Goal: Information Seeking & Learning: Find specific fact

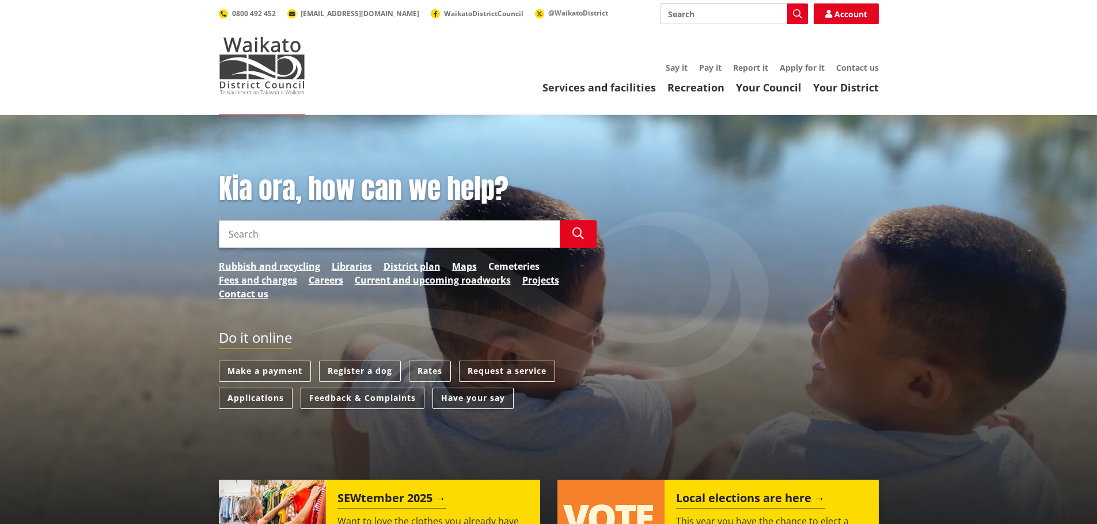
drag, startPoint x: 0, startPoint y: 0, endPoint x: 513, endPoint y: 271, distance: 580.4
click at [513, 271] on link "Cemeteries" at bounding box center [513, 267] width 51 height 14
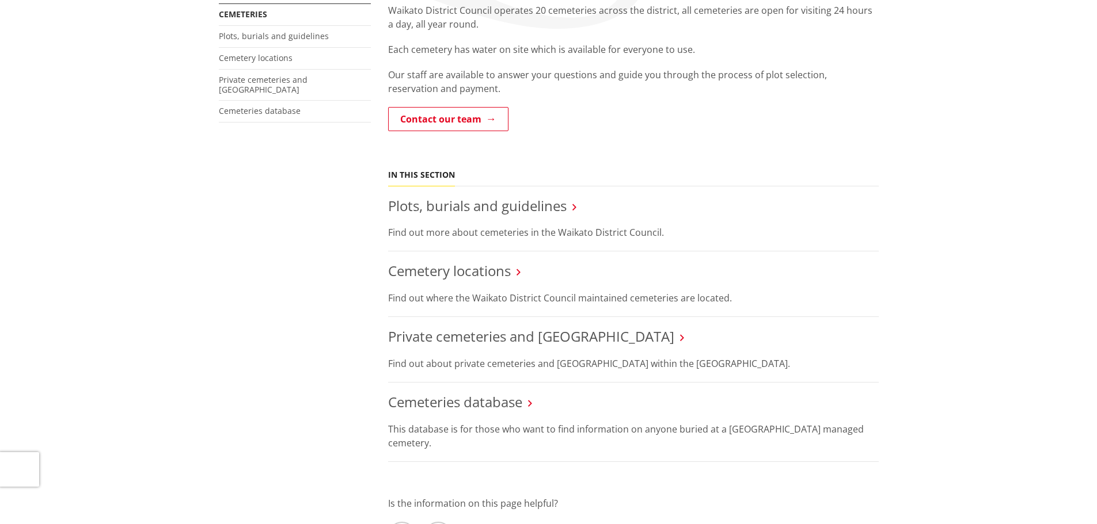
scroll to position [230, 0]
click at [462, 404] on link "Cemeteries database" at bounding box center [455, 400] width 134 height 19
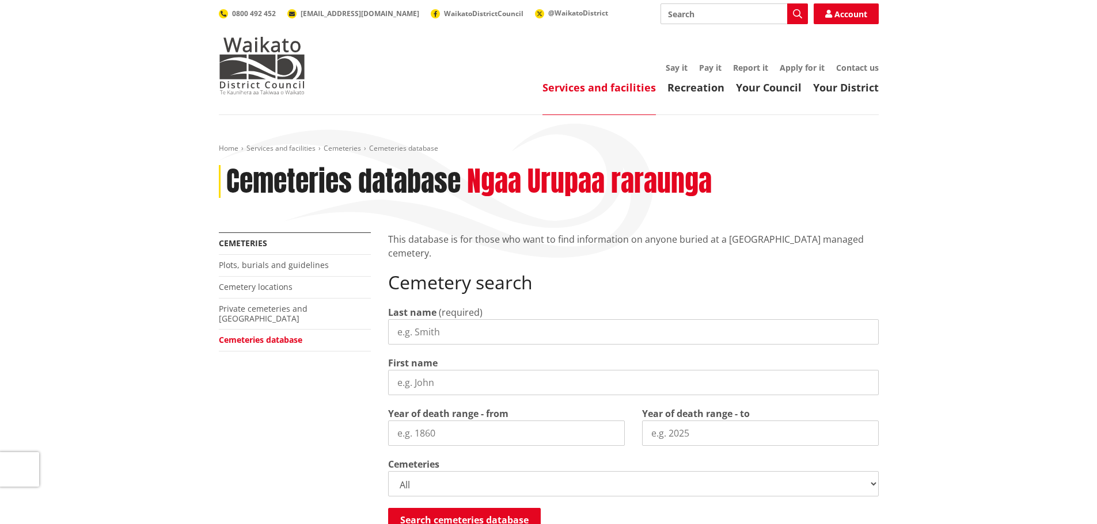
click at [433, 329] on input "Last name" at bounding box center [633, 331] width 490 height 25
type input "white"
click at [452, 381] on input "First name" at bounding box center [633, 382] width 490 height 25
type input "flo"
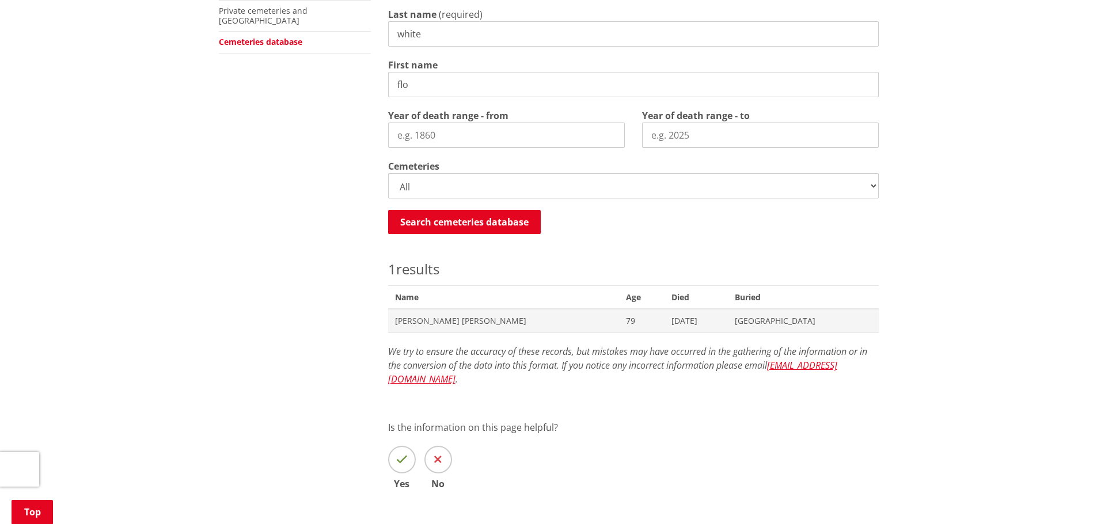
scroll to position [269, 0]
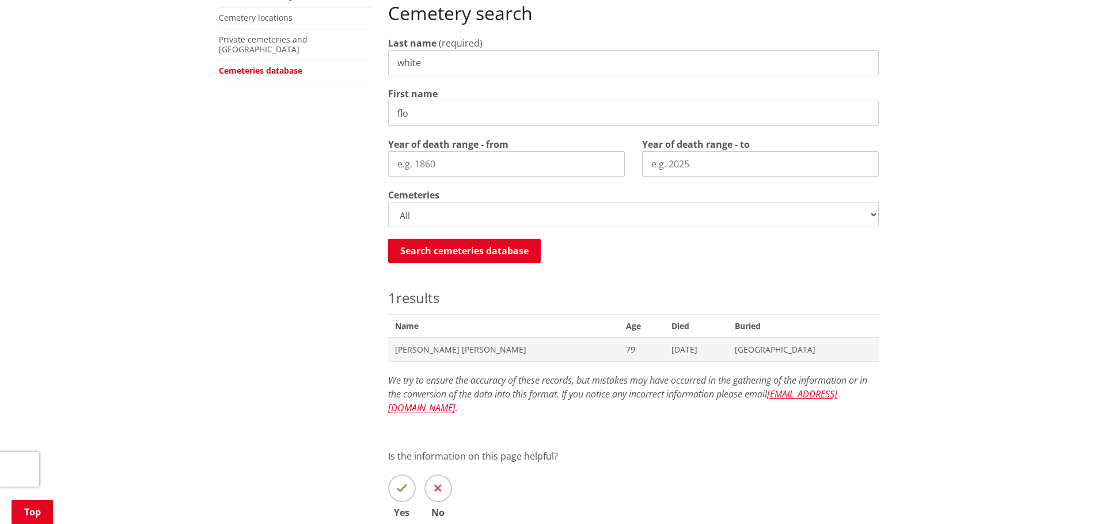
drag, startPoint x: 423, startPoint y: 67, endPoint x: 305, endPoint y: 61, distance: 118.2
click at [310, 62] on div "More from this section Cemeteries Plots, burials and guidelines Cemetery locati…" at bounding box center [548, 257] width 677 height 589
type input "langdon"
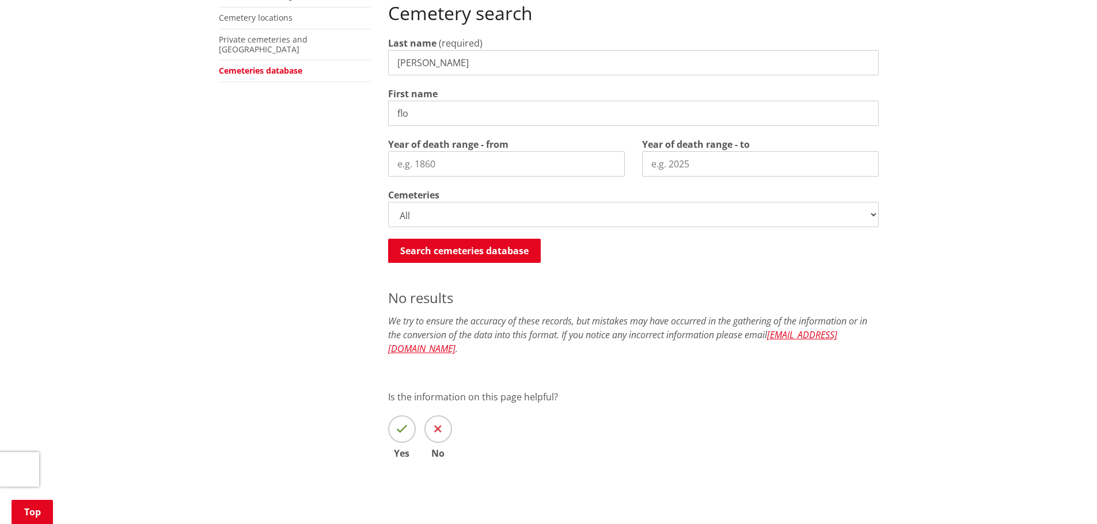
drag, startPoint x: 504, startPoint y: 116, endPoint x: 334, endPoint y: 118, distance: 170.4
click at [370, 118] on div "More from this section Cemeteries Plots, burials and guidelines Cemetery locati…" at bounding box center [548, 227] width 677 height 529
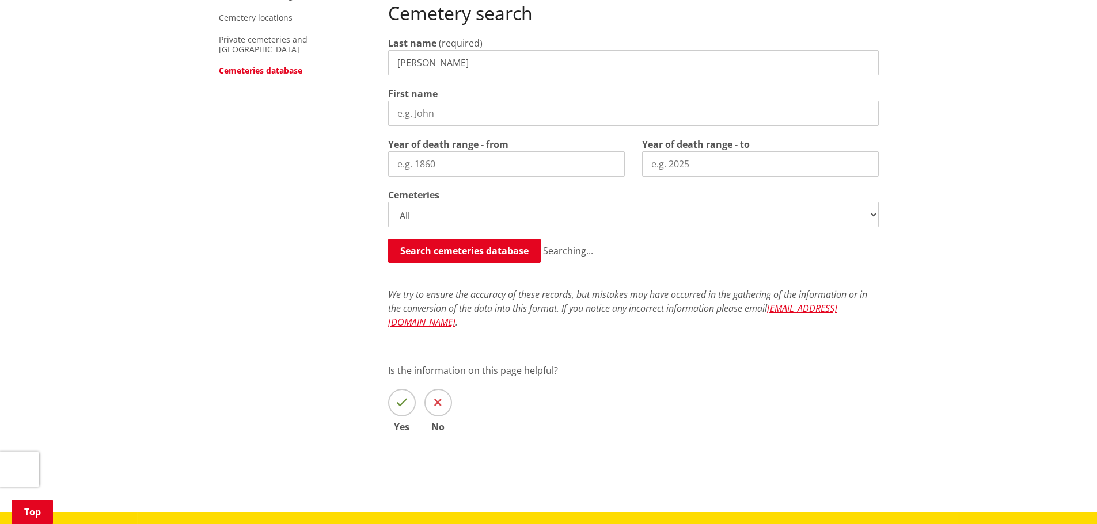
scroll to position [557, 0]
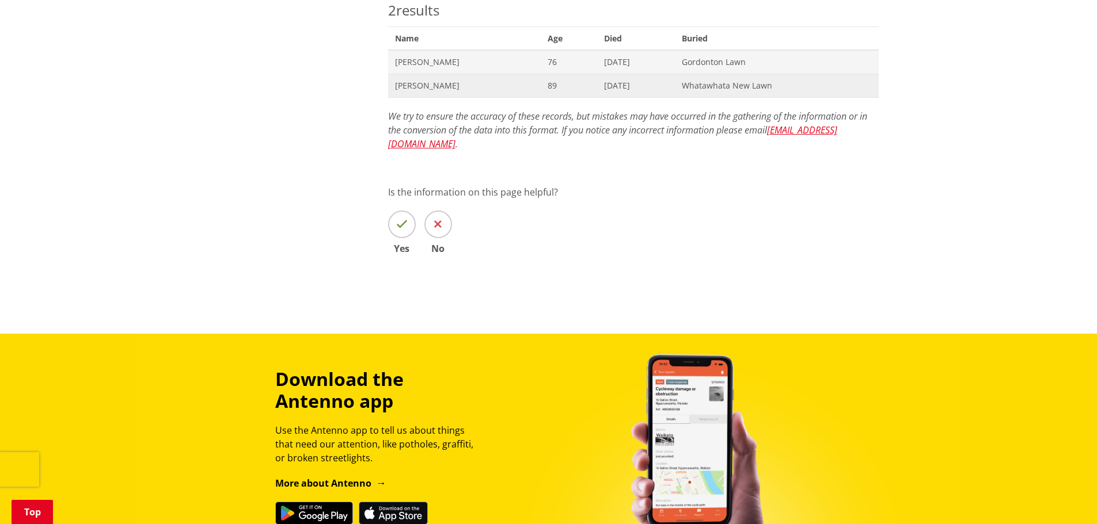
click at [433, 80] on span "John James Langdon" at bounding box center [464, 86] width 139 height 12
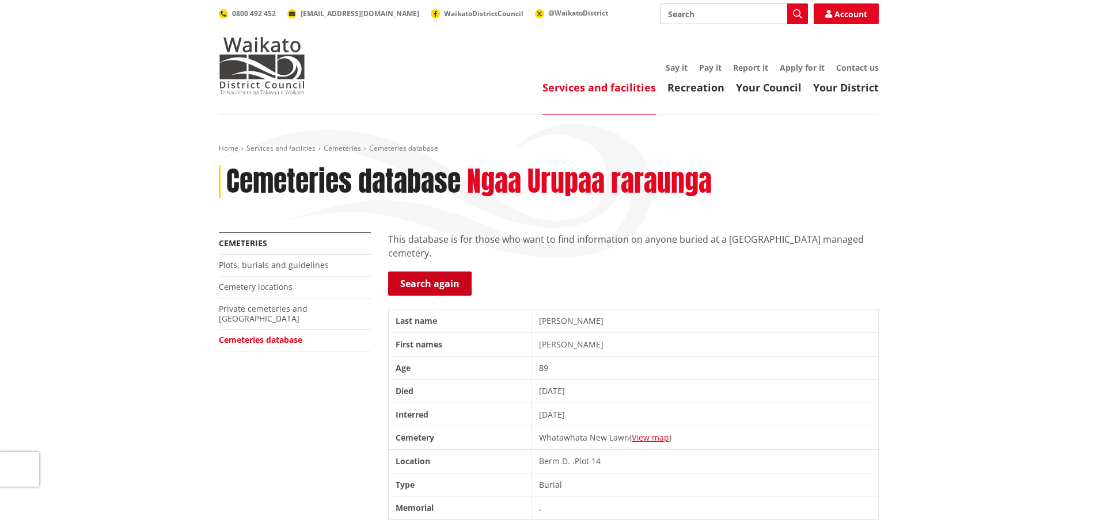
click at [432, 273] on link "Search again" at bounding box center [429, 284] width 83 height 24
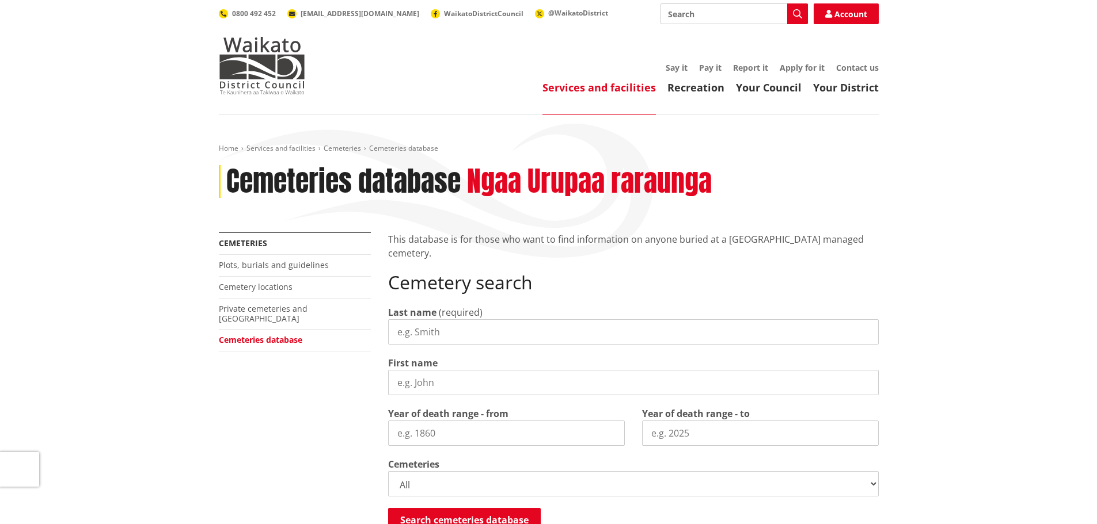
click at [465, 384] on input "First name" at bounding box center [633, 382] width 490 height 25
type input "leslie james"
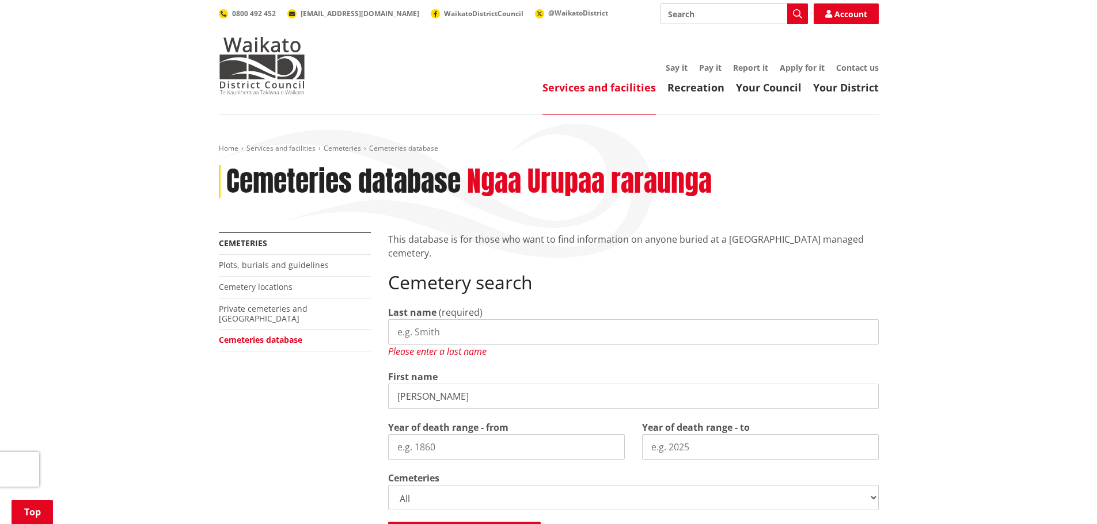
scroll to position [306, 0]
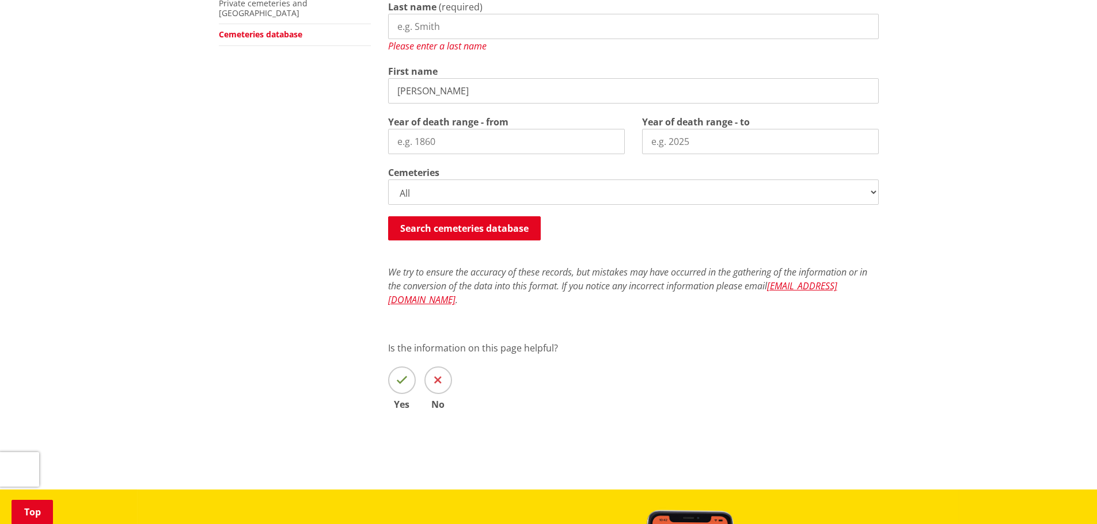
click at [429, 31] on input "Last name" at bounding box center [633, 26] width 490 height 25
type input "s"
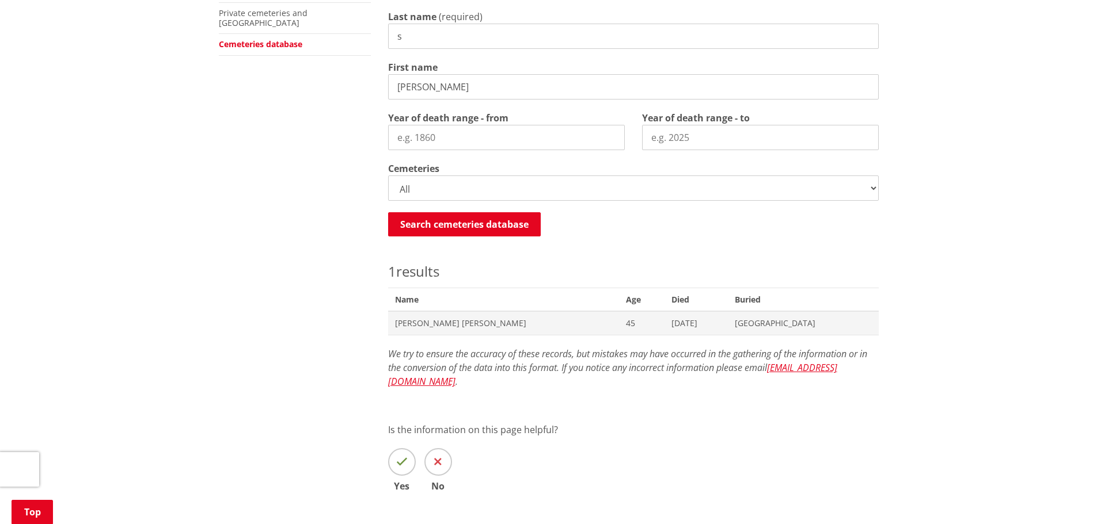
scroll to position [269, 0]
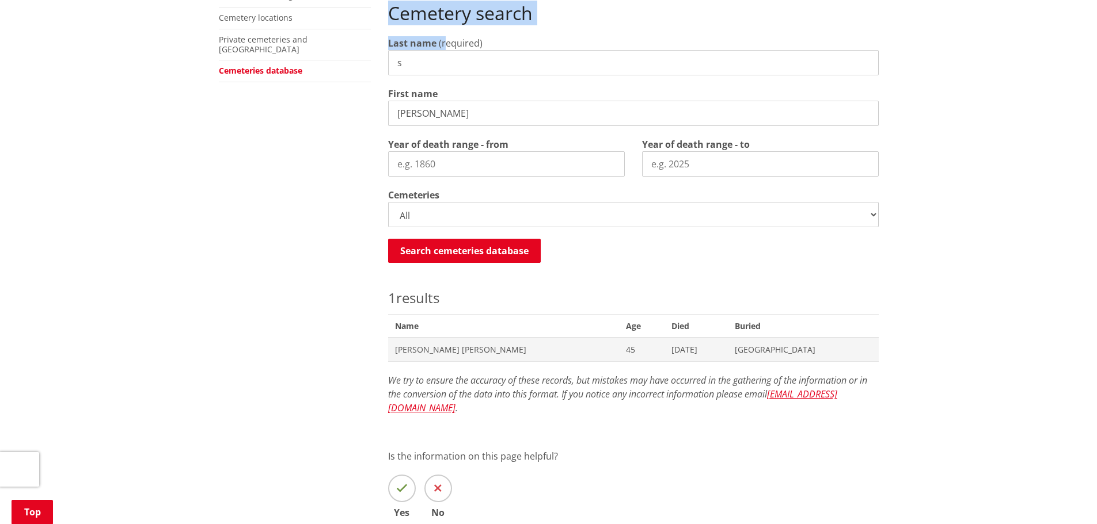
drag, startPoint x: 443, startPoint y: 50, endPoint x: 333, endPoint y: 67, distance: 110.8
click at [341, 67] on div "More from this section Cemeteries Plots, burials and guidelines Cemetery locati…" at bounding box center [548, 257] width 677 height 589
click at [505, 109] on input "leslie james" at bounding box center [633, 113] width 490 height 25
drag, startPoint x: 505, startPoint y: 109, endPoint x: 295, endPoint y: 110, distance: 210.1
click at [313, 110] on div "More from this section Cemeteries Plots, burials and guidelines Cemetery locati…" at bounding box center [548, 257] width 677 height 589
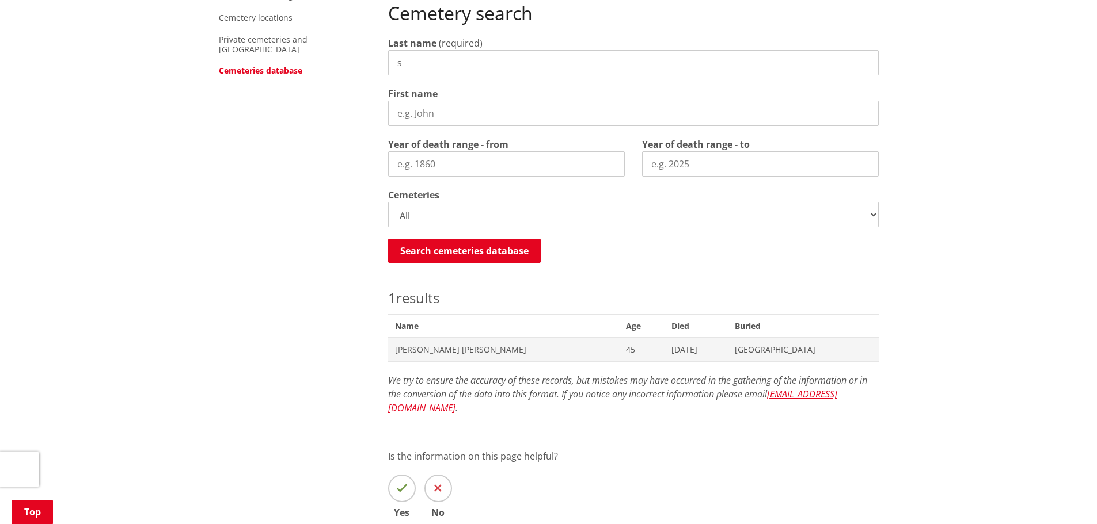
drag, startPoint x: 426, startPoint y: 69, endPoint x: 305, endPoint y: 79, distance: 121.4
click at [324, 78] on div "More from this section Cemeteries Plots, burials and guidelines Cemetery locati…" at bounding box center [548, 257] width 677 height 589
type input "james"
click at [413, 113] on input "First name" at bounding box center [633, 113] width 490 height 25
type input "lesl"
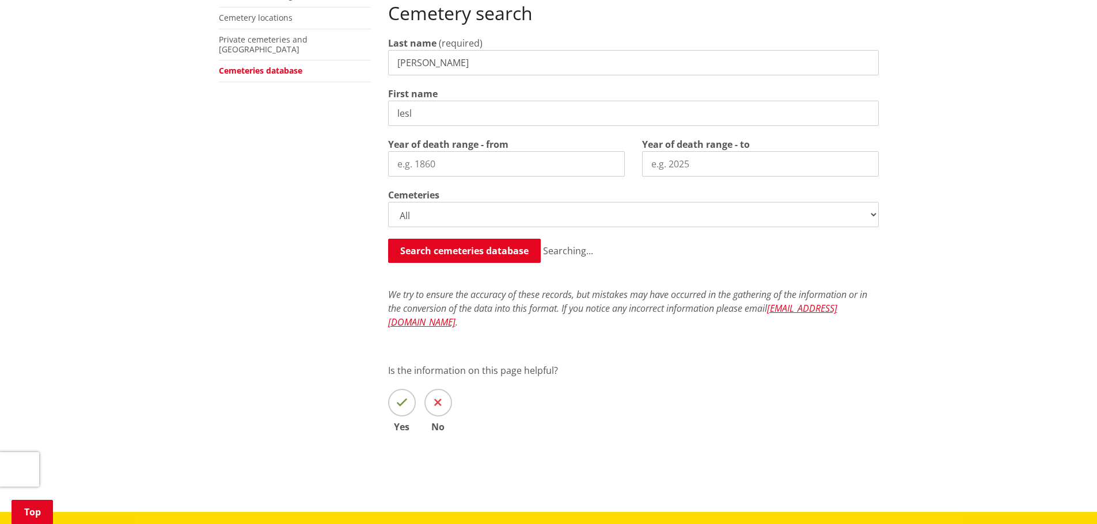
scroll to position [557, 0]
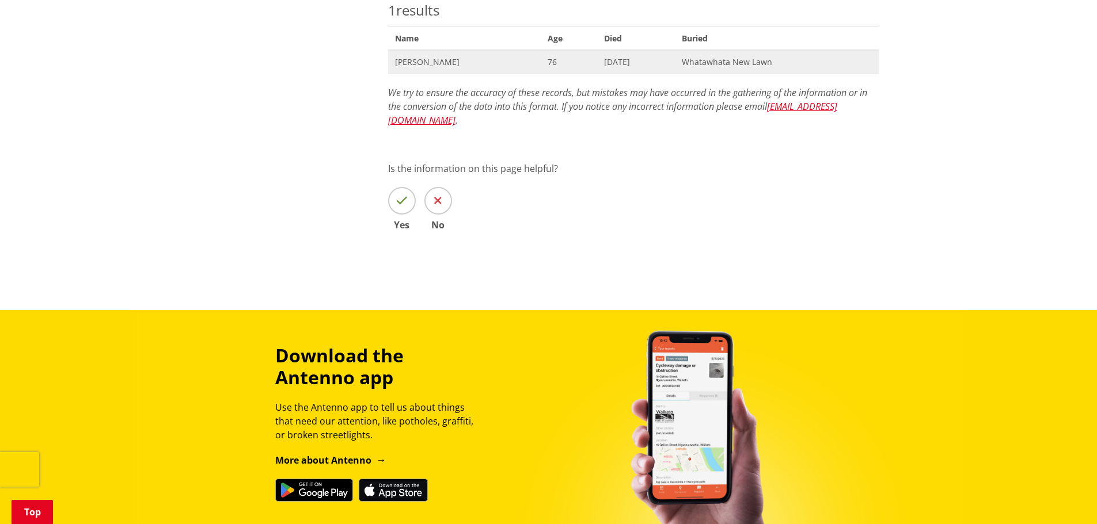
click at [425, 69] on span "Name Leslie James" at bounding box center [464, 62] width 153 height 24
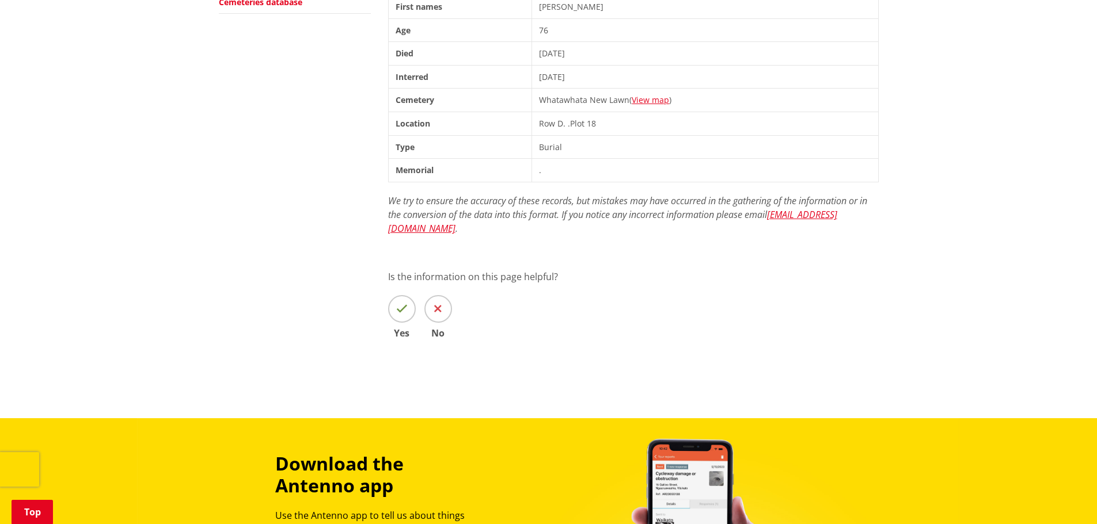
scroll to position [345, 0]
